Goal: Transaction & Acquisition: Purchase product/service

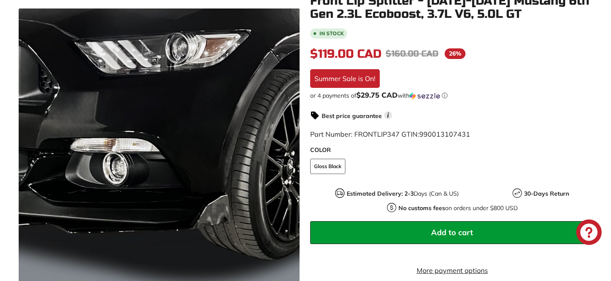
scroll to position [182, 0]
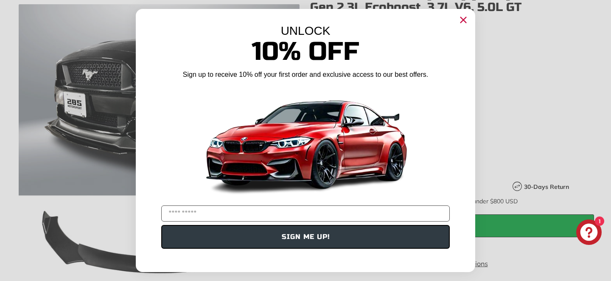
click at [464, 21] on icon "Close dialog" at bounding box center [464, 20] width 6 height 6
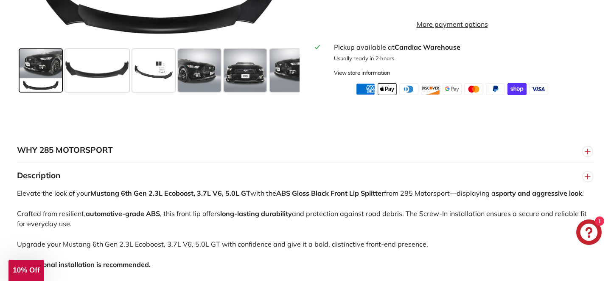
scroll to position [420, 0]
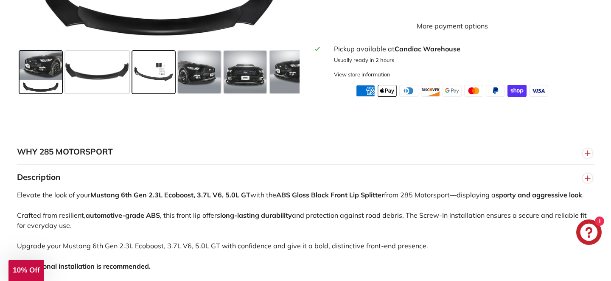
click at [153, 89] on span at bounding box center [153, 72] width 42 height 42
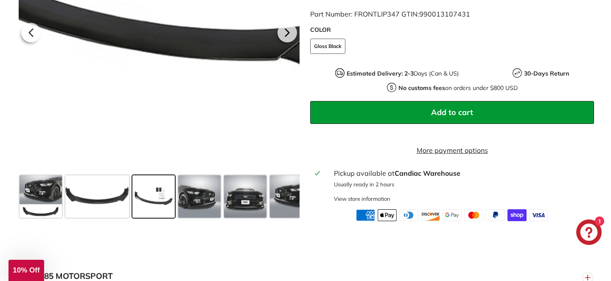
scroll to position [302, 0]
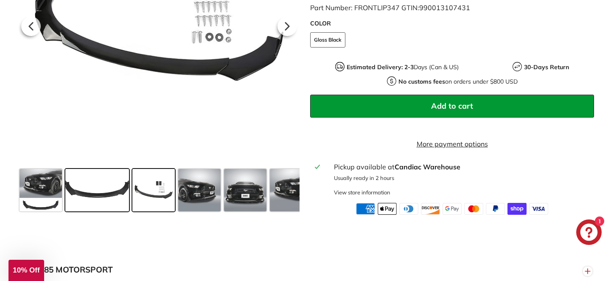
click at [114, 199] on span at bounding box center [97, 190] width 64 height 42
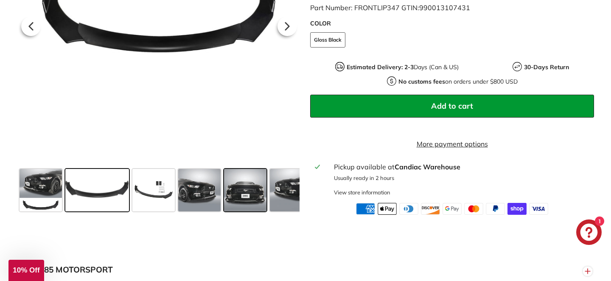
click at [228, 200] on span at bounding box center [245, 190] width 42 height 42
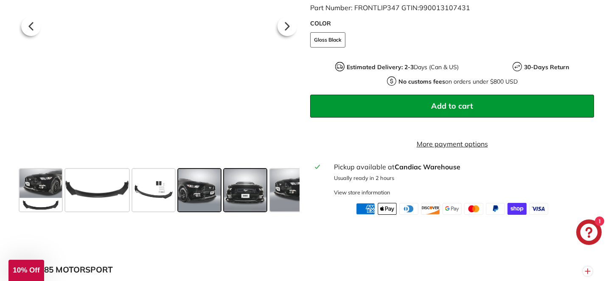
click at [193, 203] on span at bounding box center [199, 190] width 42 height 42
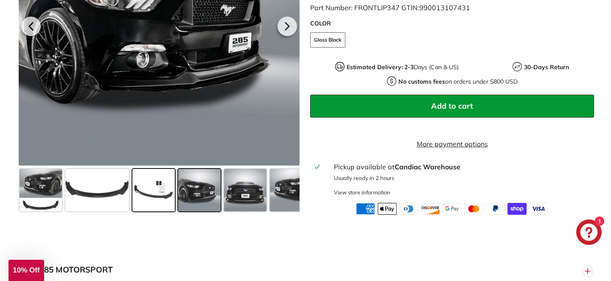
click at [163, 205] on span at bounding box center [153, 190] width 42 height 42
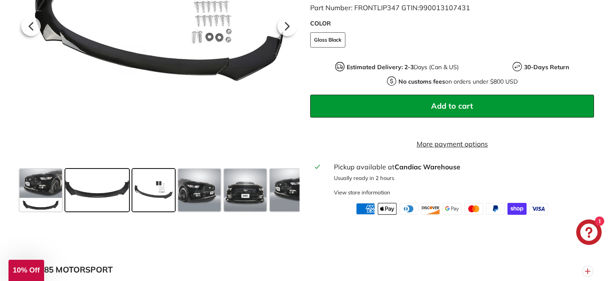
click at [108, 201] on span at bounding box center [97, 190] width 64 height 42
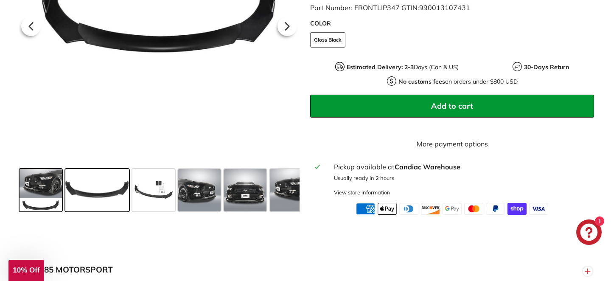
click at [49, 192] on span at bounding box center [41, 190] width 42 height 42
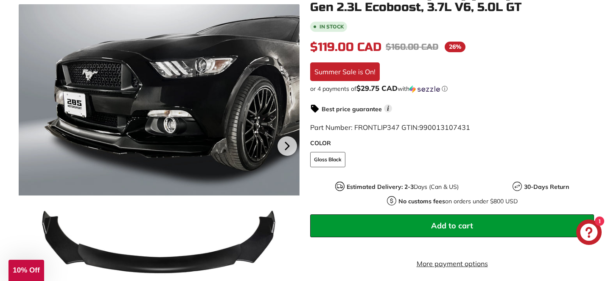
scroll to position [182, 0]
